Goal: Book appointment/travel/reservation

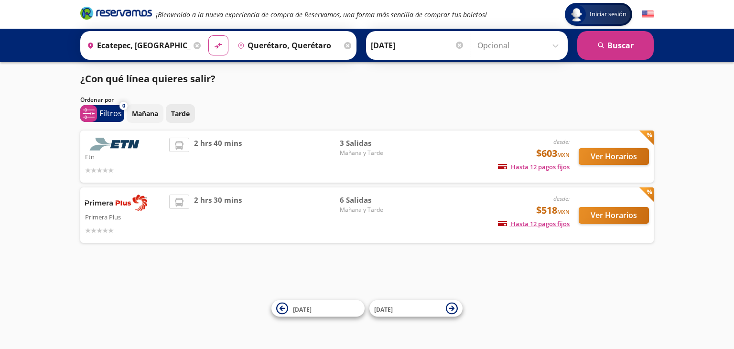
click at [188, 119] on button "Tarde" at bounding box center [180, 113] width 29 height 19
click at [608, 162] on button "Ver Horarios" at bounding box center [614, 156] width 70 height 17
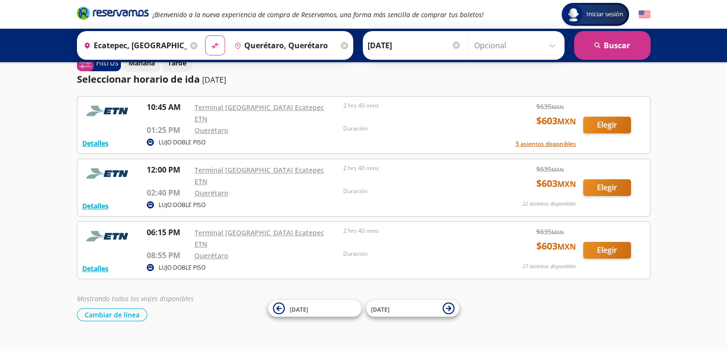
scroll to position [19, 0]
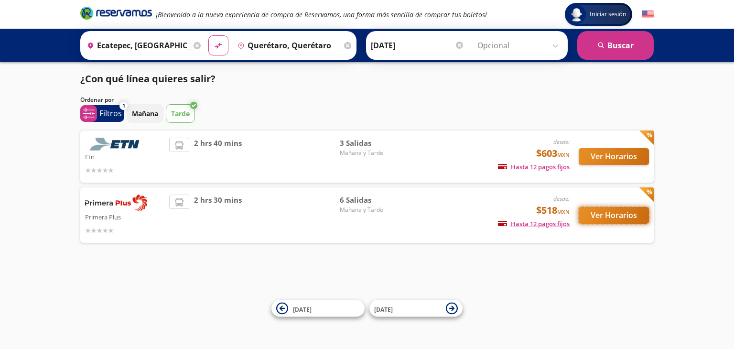
click at [614, 210] on button "Ver Horarios" at bounding box center [614, 215] width 70 height 17
